Goal: Task Accomplishment & Management: Complete application form

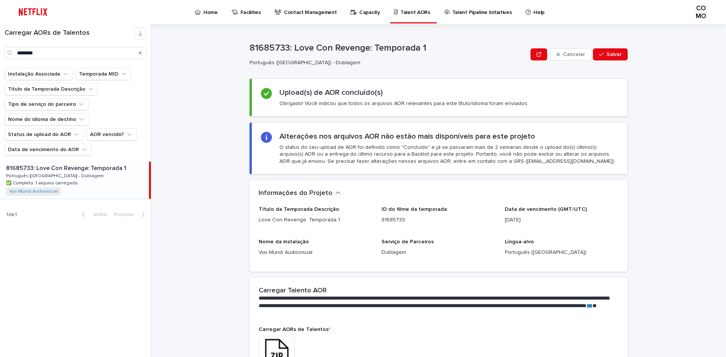
click at [139, 53] on icon "Procurar" at bounding box center [140, 52] width 3 height 3
click at [81, 54] on input "Procurar" at bounding box center [76, 53] width 142 height 12
paste input "**********"
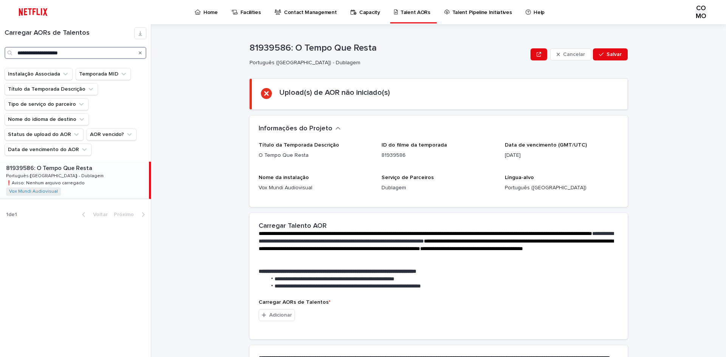
type input "**********"
click at [50, 175] on font "Português ([GEOGRAPHIC_DATA]) - Dublagem" at bounding box center [55, 176] width 98 height 5
click at [278, 316] on font "Adicionar" at bounding box center [280, 315] width 23 height 5
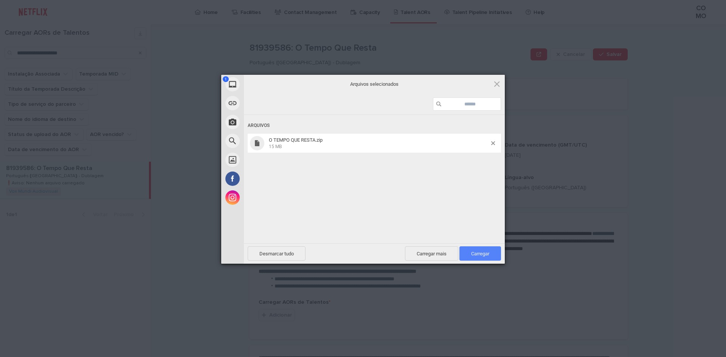
click at [482, 254] on font "Carregar" at bounding box center [480, 254] width 18 height 6
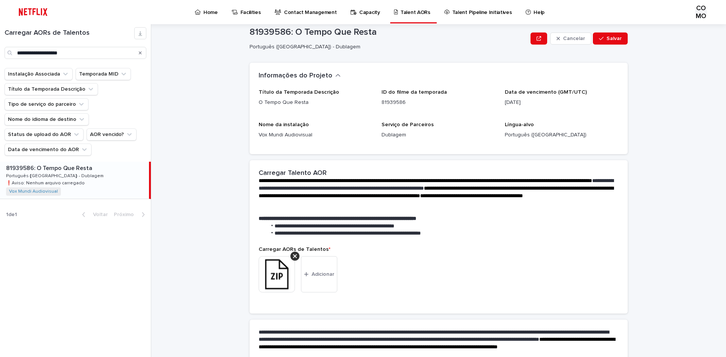
scroll to position [94, 0]
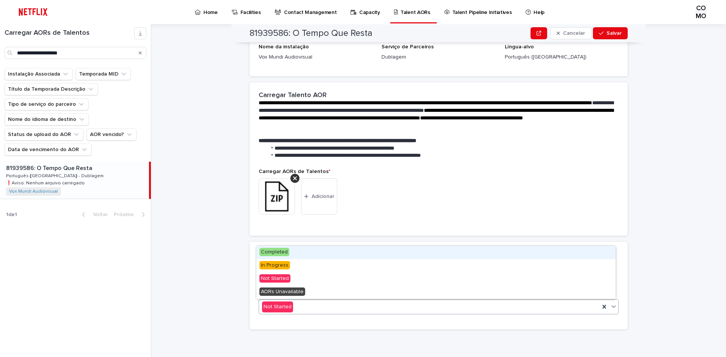
click at [611, 308] on icon at bounding box center [614, 307] width 8 height 8
click at [311, 254] on div "Concluído" at bounding box center [435, 252] width 359 height 13
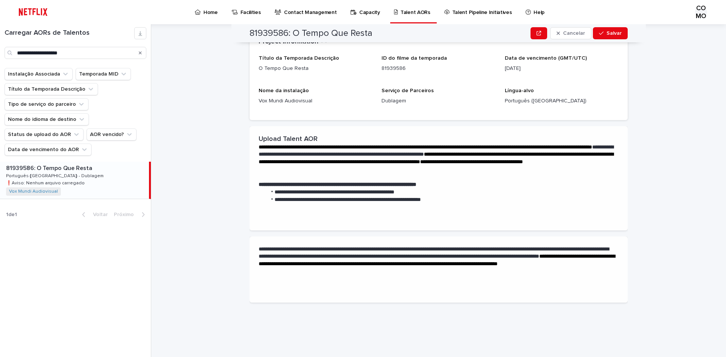
scroll to position [0, 0]
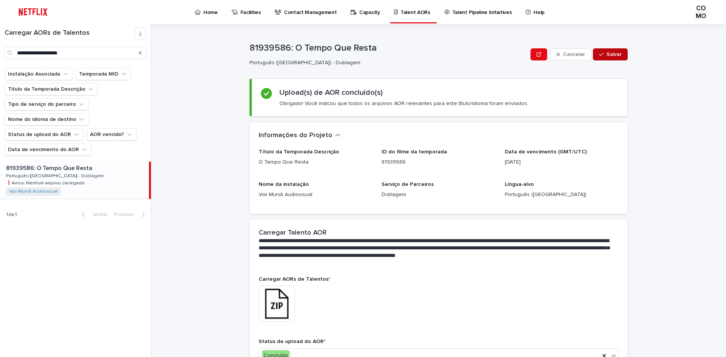
click at [604, 57] on button "Salvar" at bounding box center [610, 54] width 35 height 12
